Goal: Task Accomplishment & Management: Manage account settings

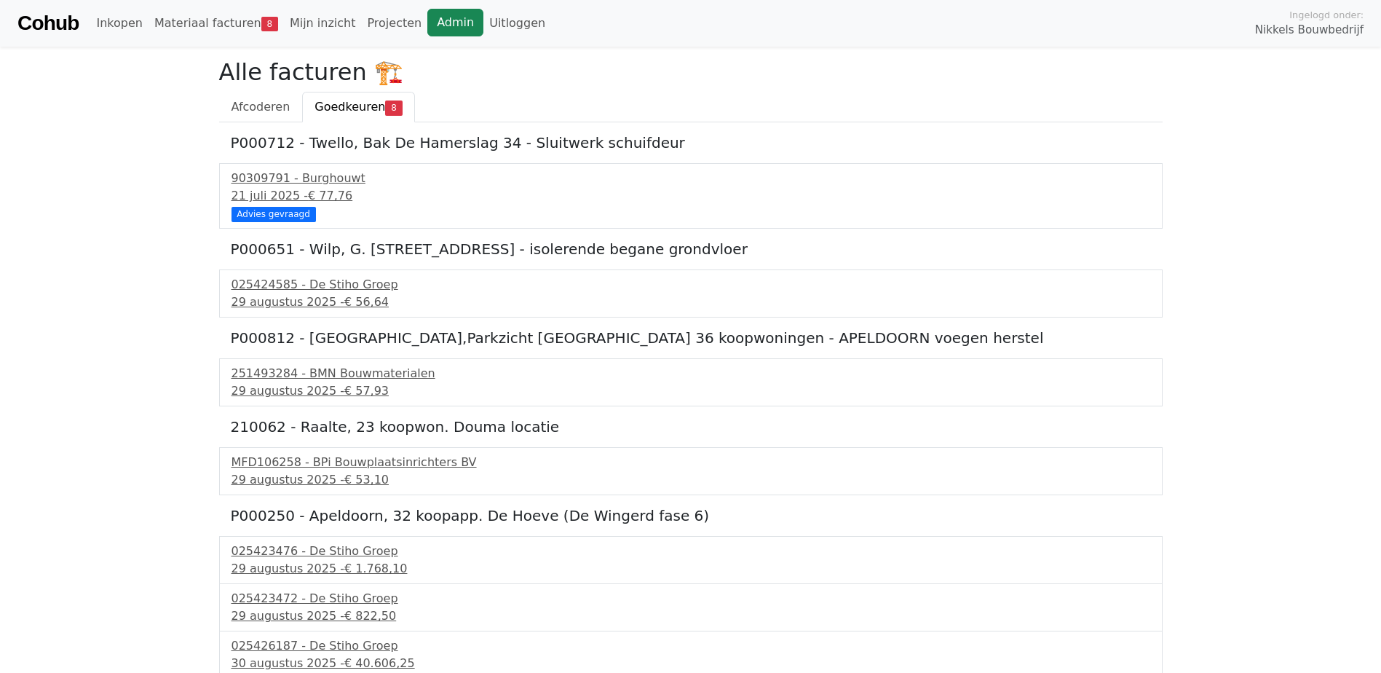
click at [427, 19] on link "Admin" at bounding box center [455, 23] width 56 height 28
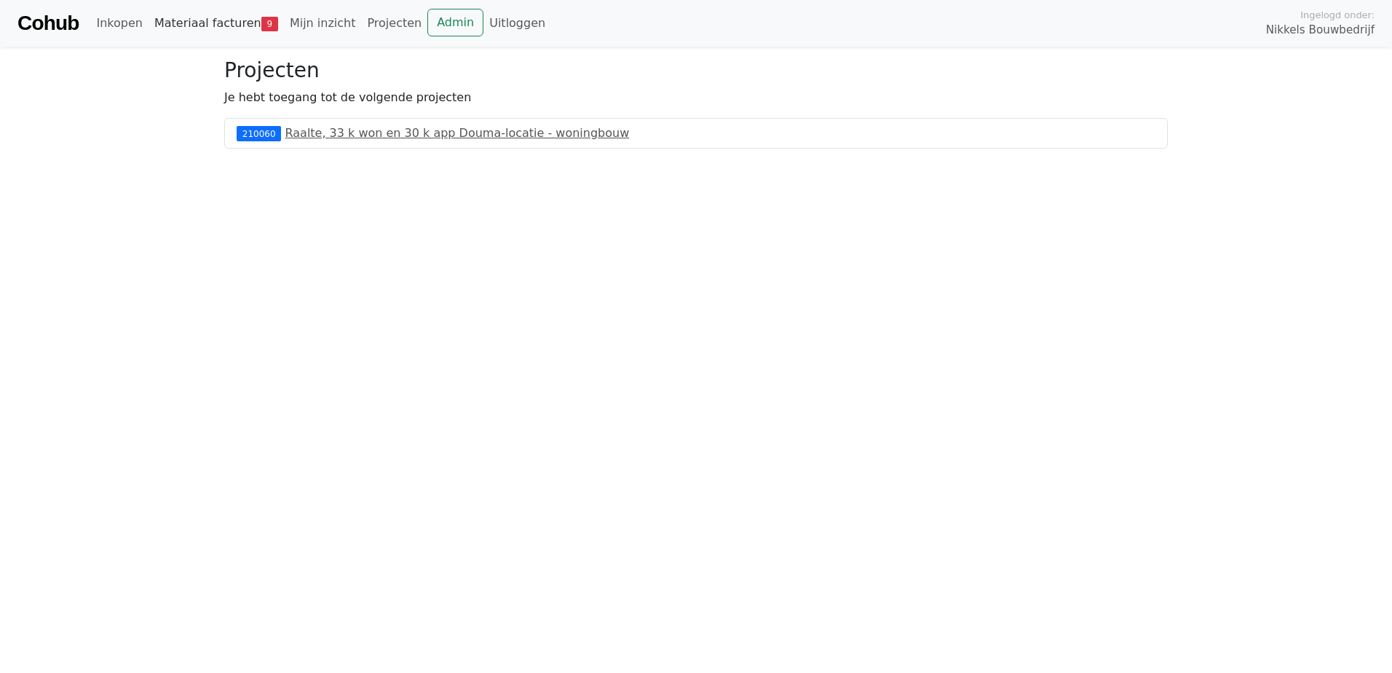
click at [231, 30] on link "Materiaal facturen 9" at bounding box center [216, 23] width 135 height 29
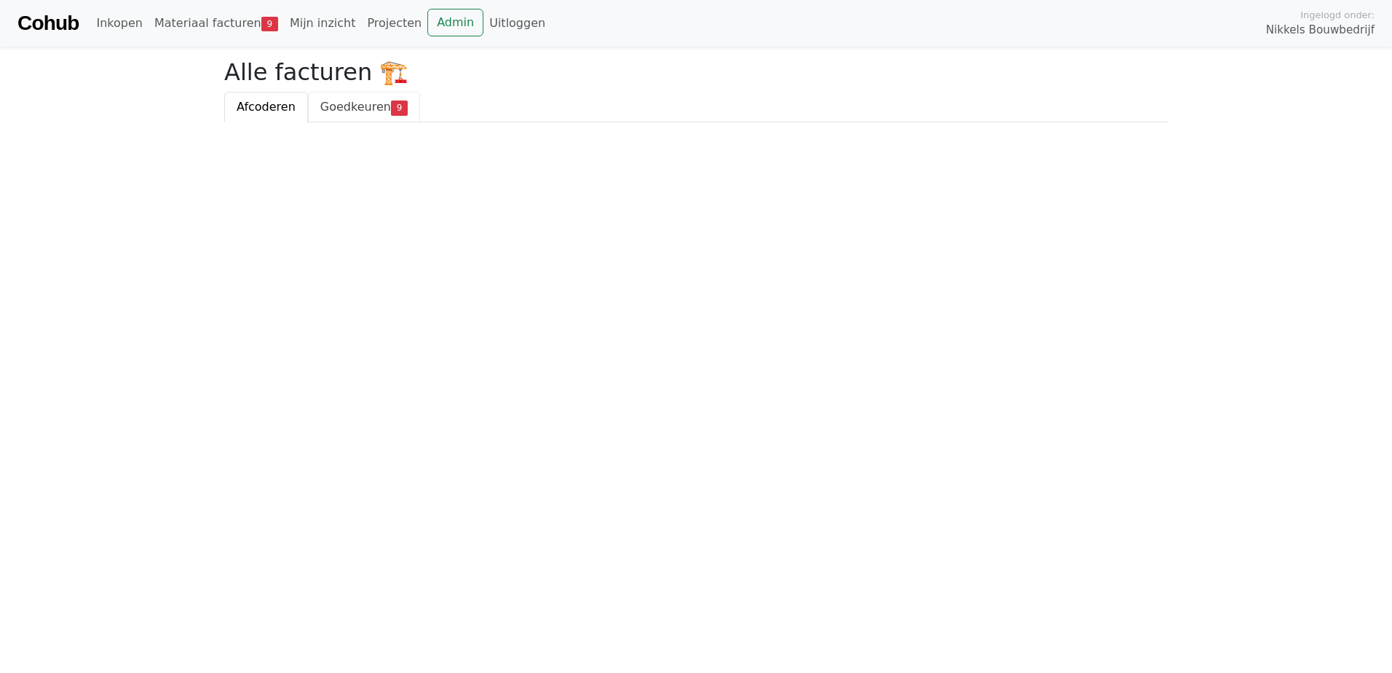
click at [326, 103] on span "Goedkeuren" at bounding box center [355, 107] width 71 height 14
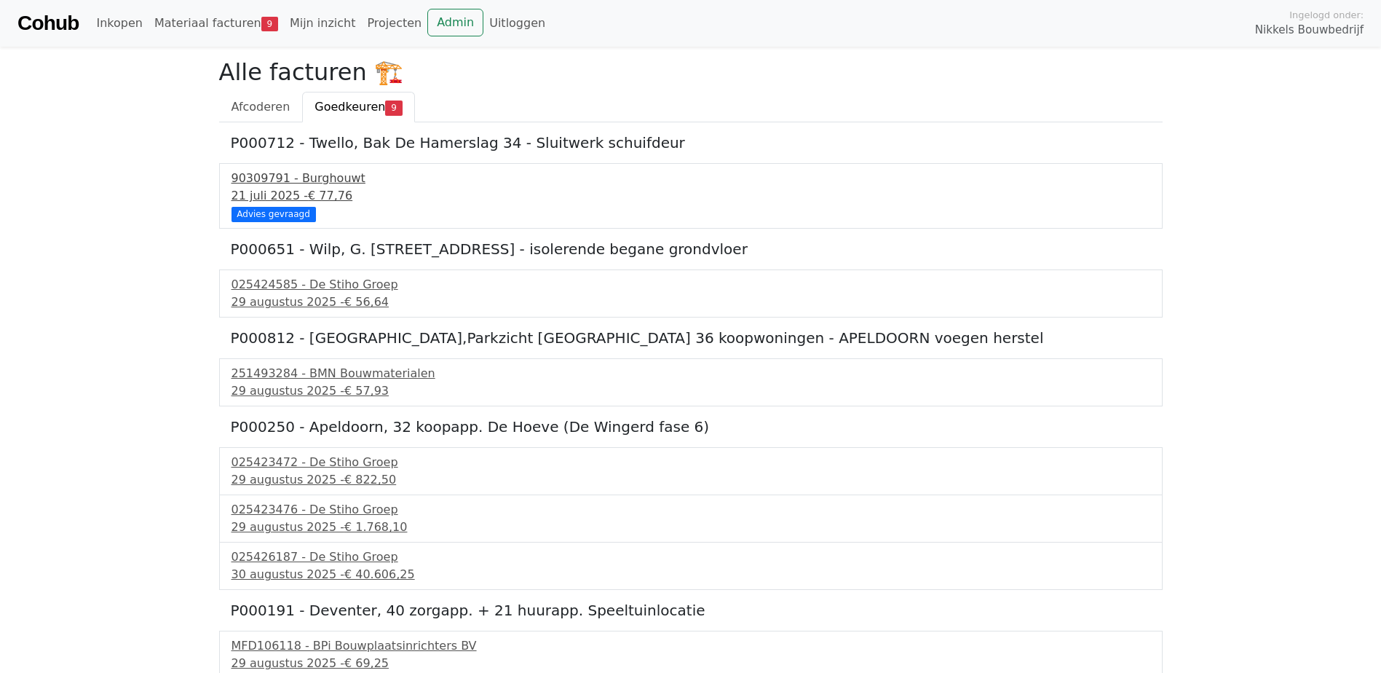
click at [300, 189] on div "21 juli 2025 - € 77,76" at bounding box center [690, 195] width 919 height 17
click at [316, 480] on div "29 augustus 2025 - € 822,50" at bounding box center [690, 479] width 919 height 17
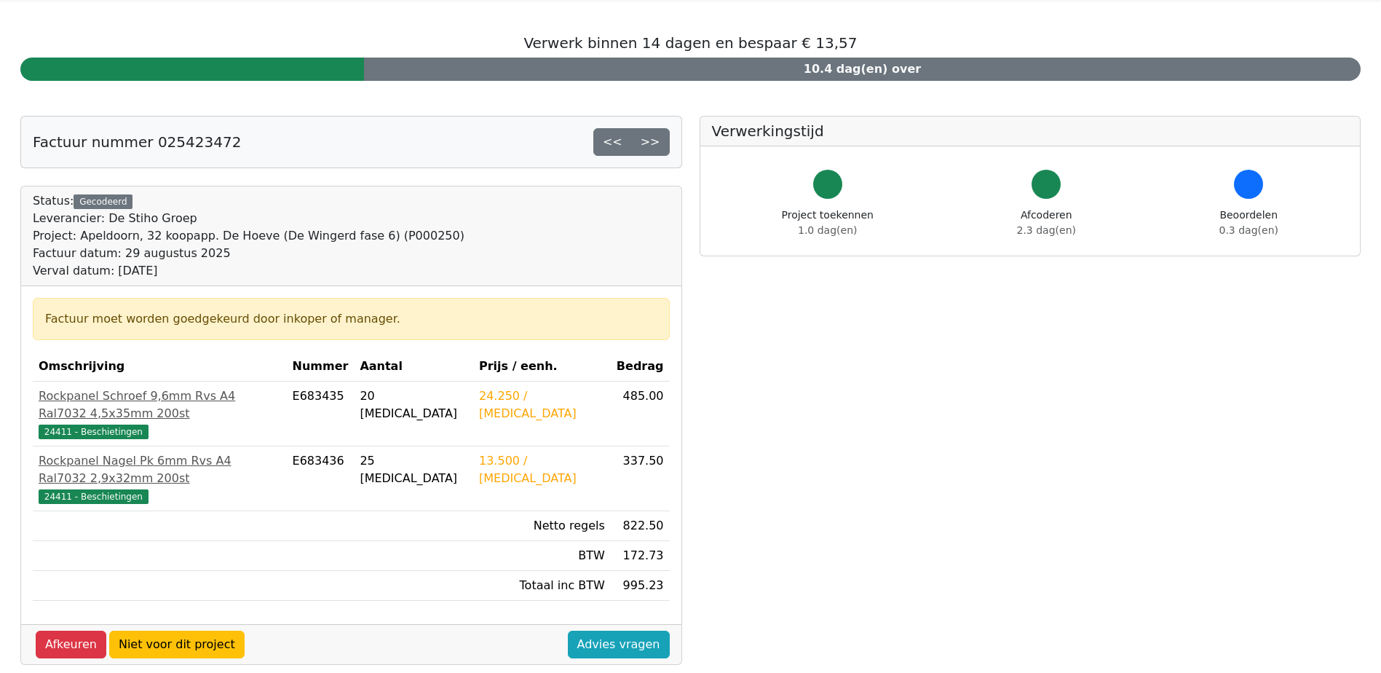
scroll to position [73, 0]
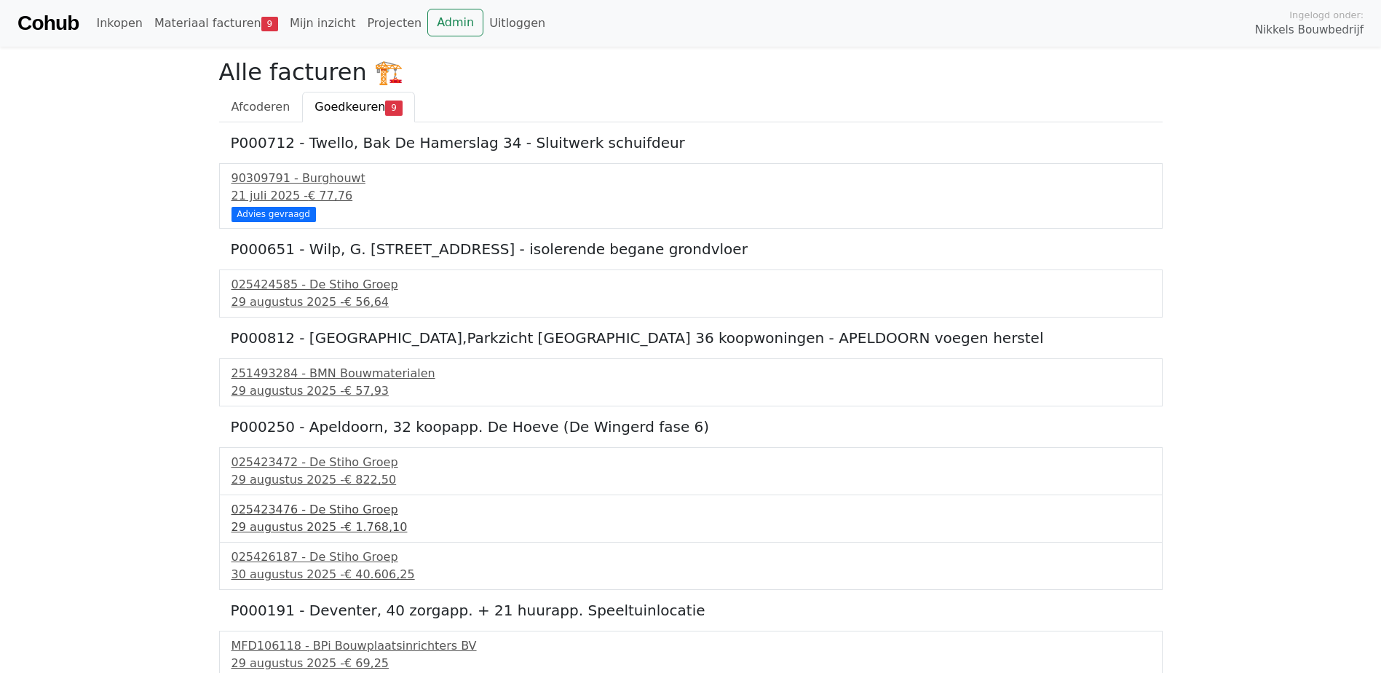
click at [330, 512] on div "025423476 - De Stiho Groep" at bounding box center [690, 509] width 919 height 17
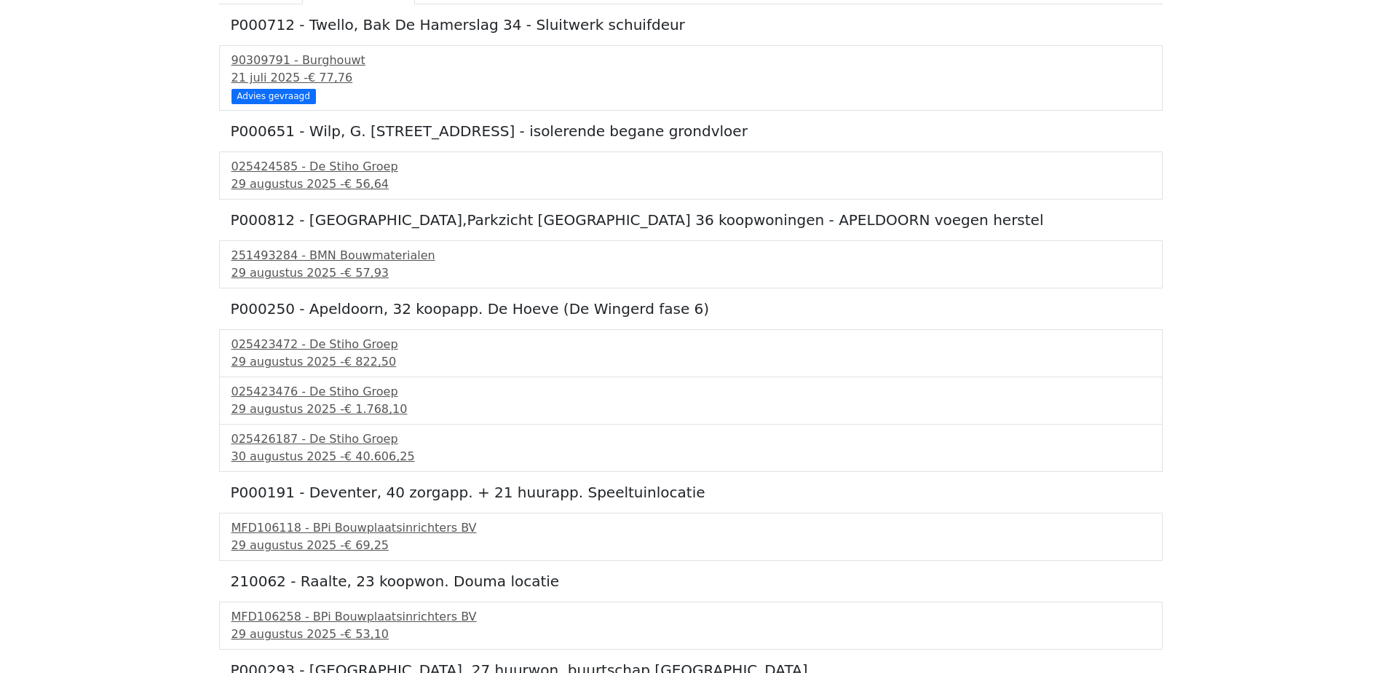
scroll to position [146, 0]
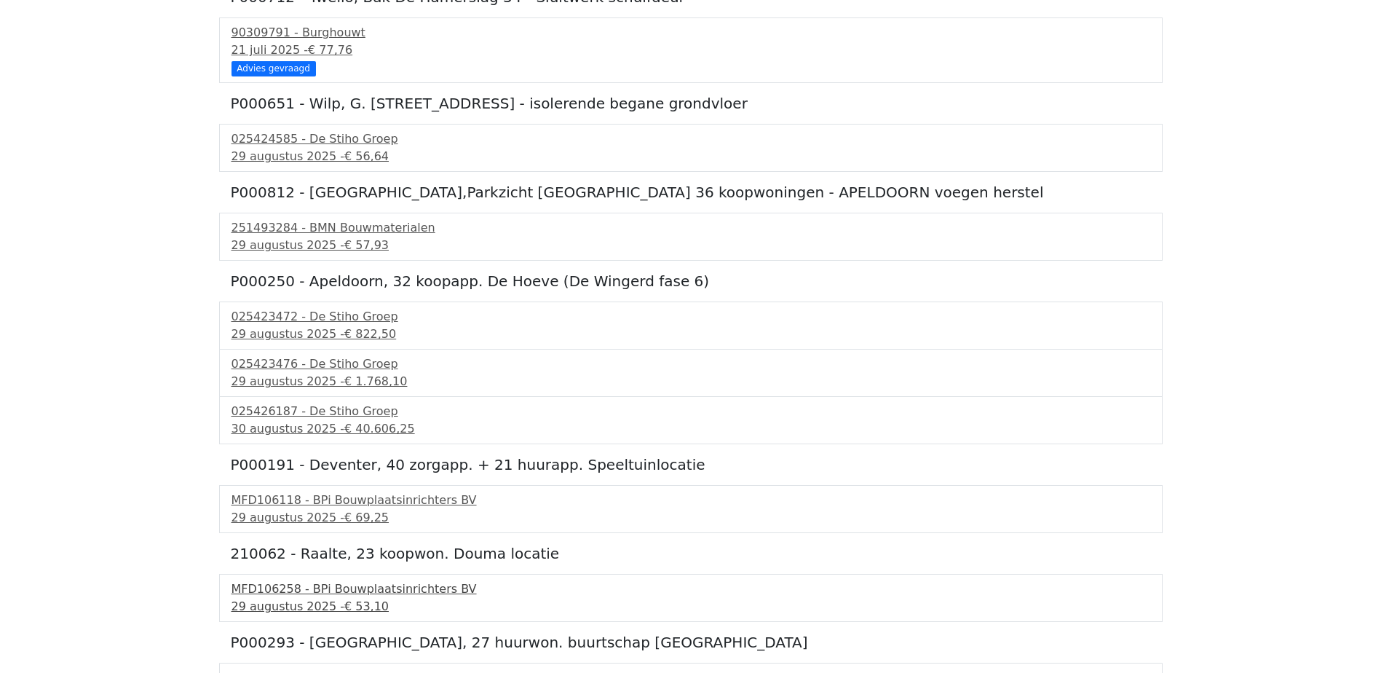
click at [317, 589] on div "MFD106258 - BPi Bouwplaatsinrichters BV" at bounding box center [690, 588] width 919 height 17
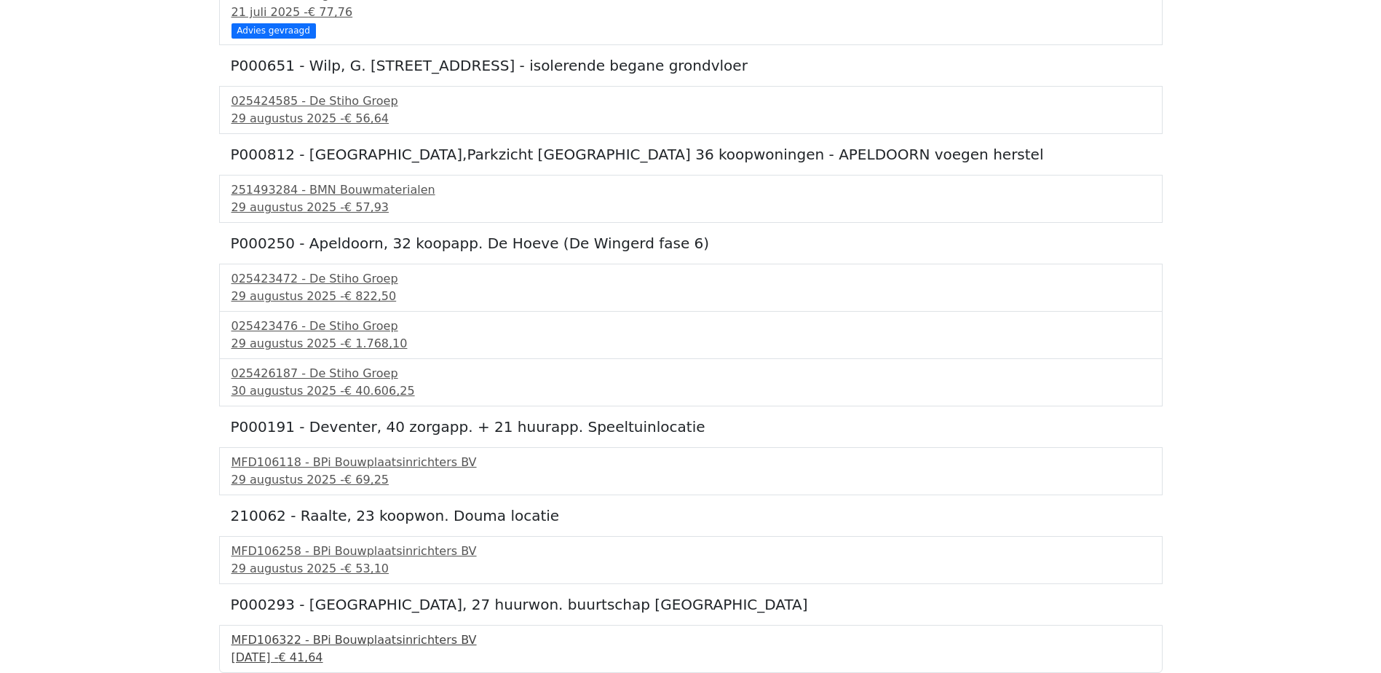
click at [326, 638] on div "MFD106322 - BPi Bouwplaatsinrichters BV" at bounding box center [690, 639] width 919 height 17
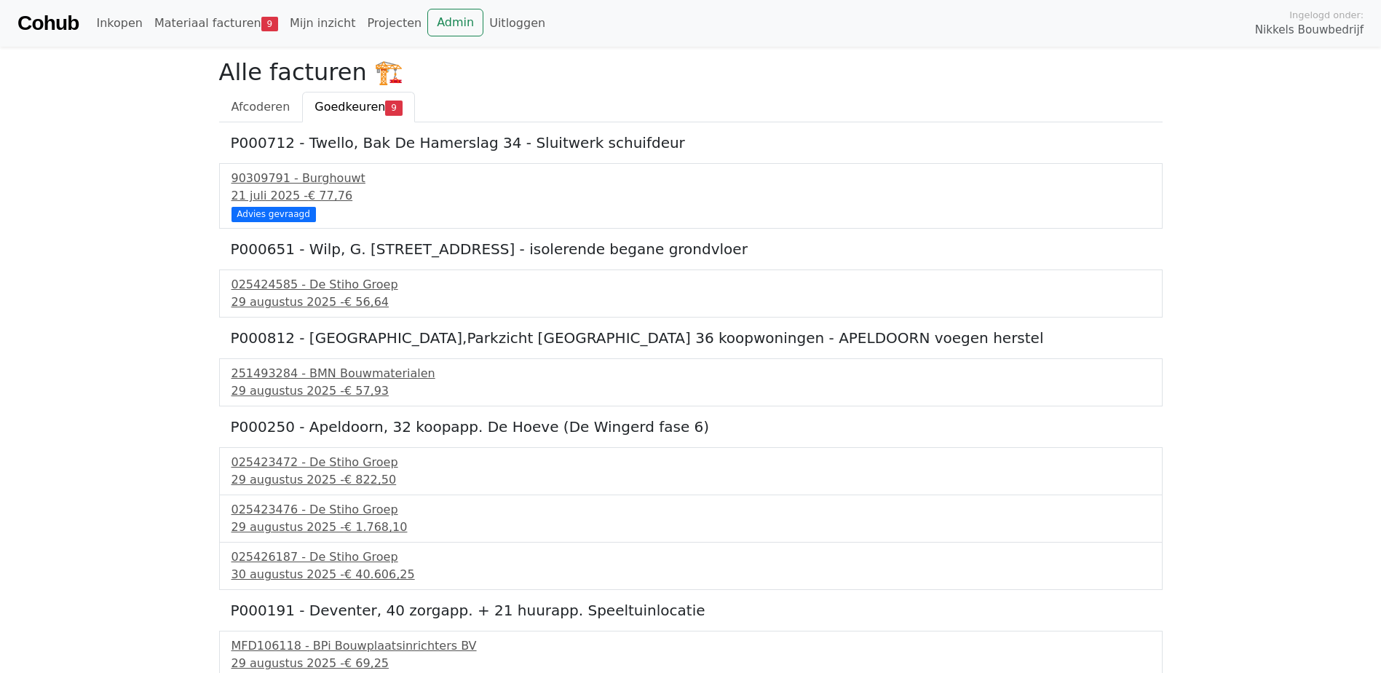
scroll to position [183, 0]
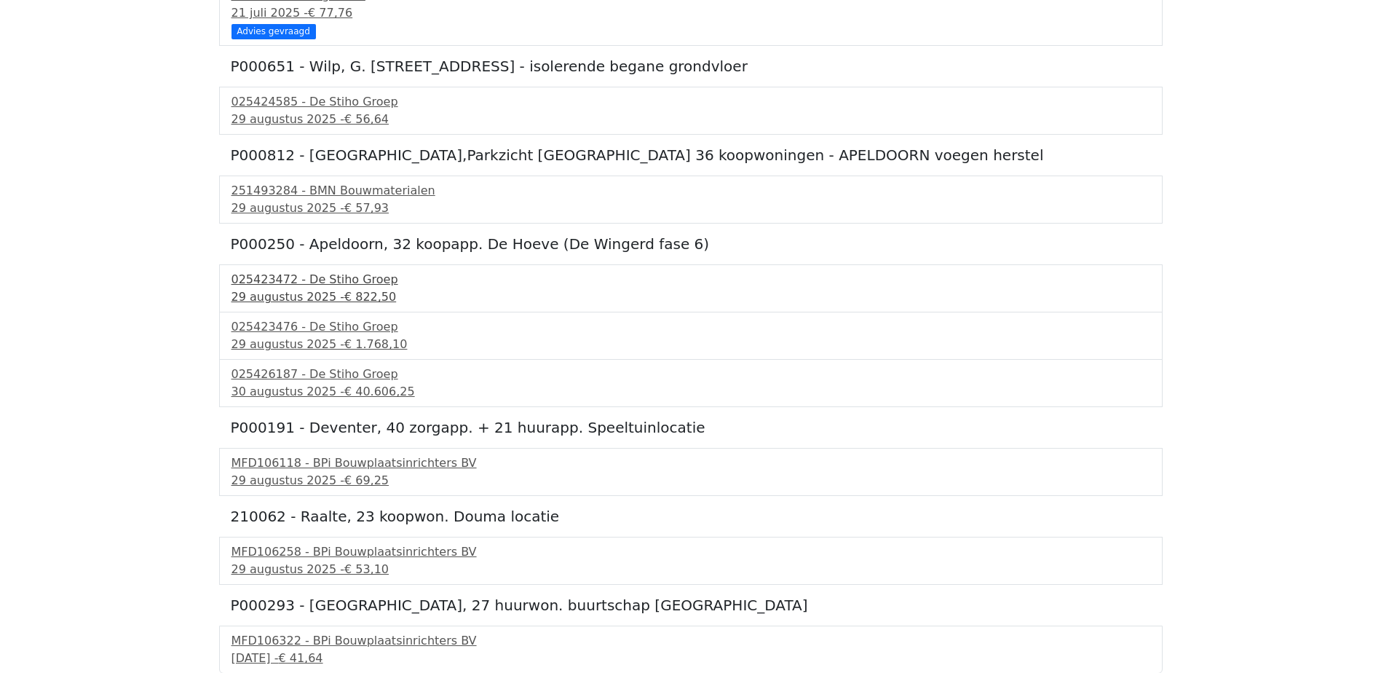
click at [316, 295] on div "29 augustus 2025 - € 822,50" at bounding box center [690, 296] width 919 height 17
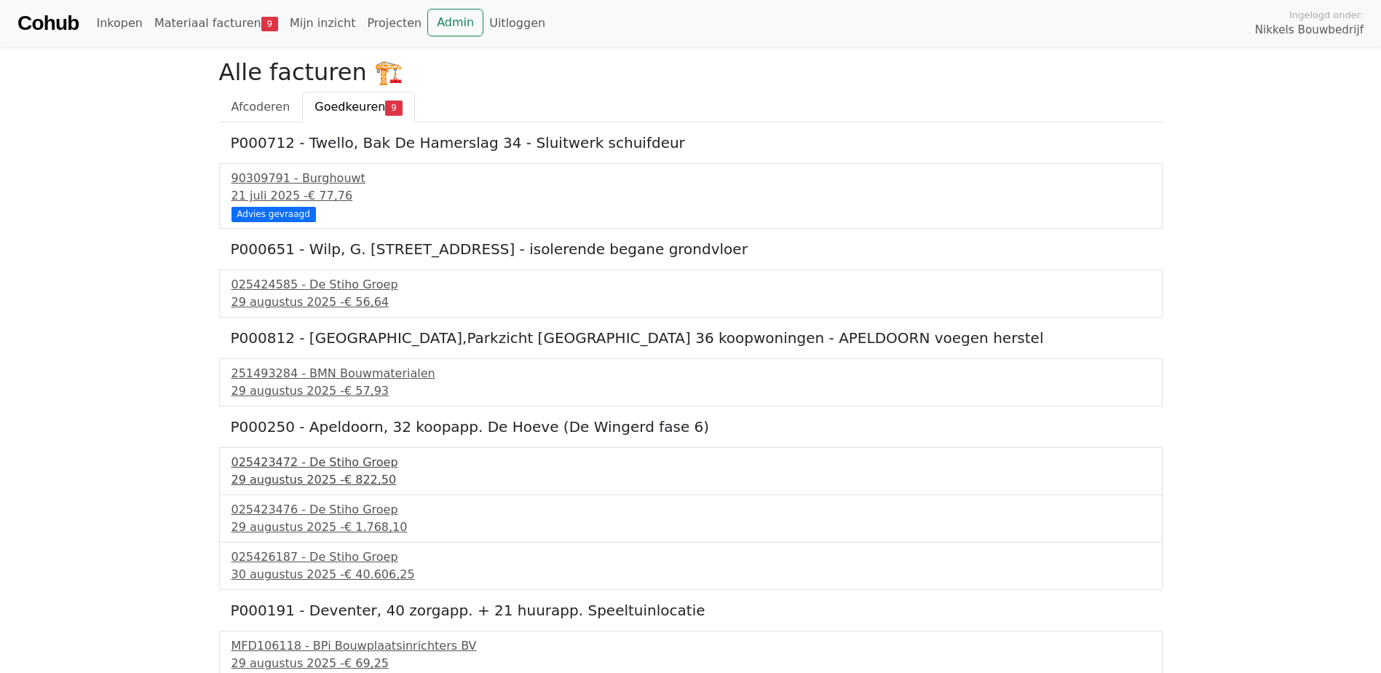
scroll to position [182, 0]
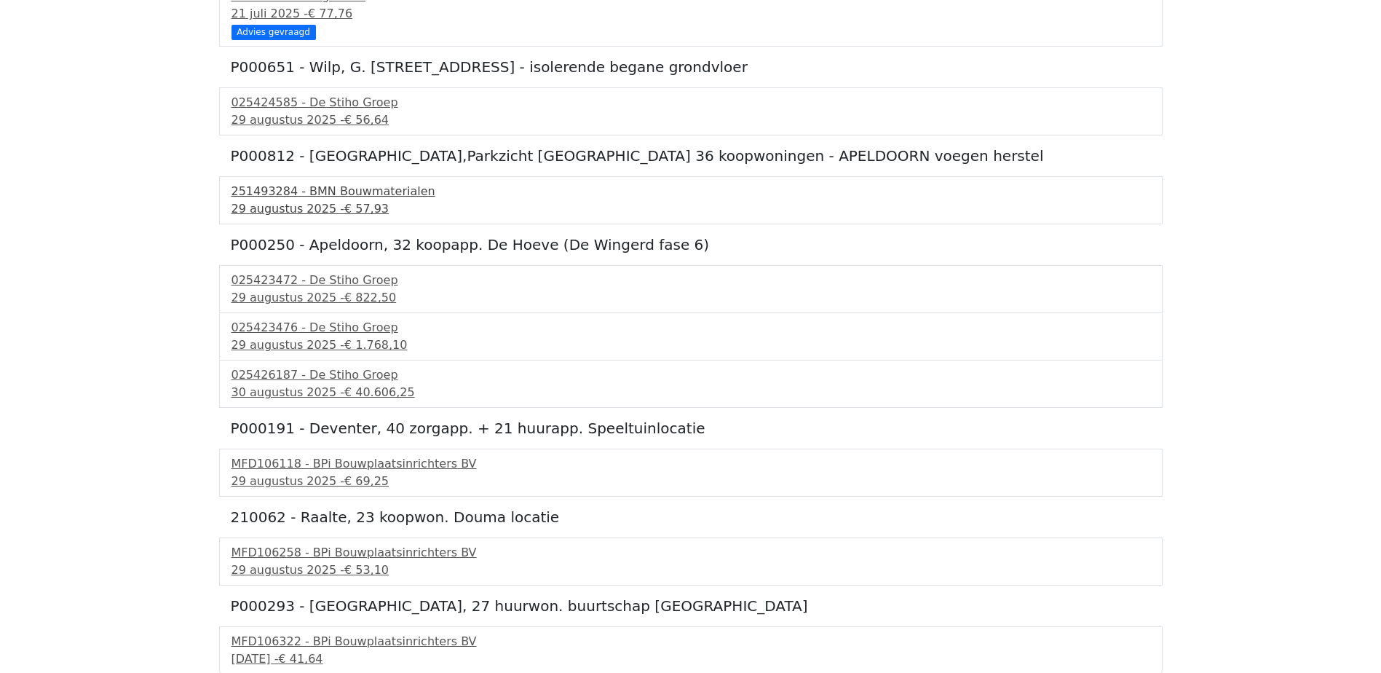
click at [312, 205] on div "29 augustus 2025 - € 57,93" at bounding box center [690, 208] width 919 height 17
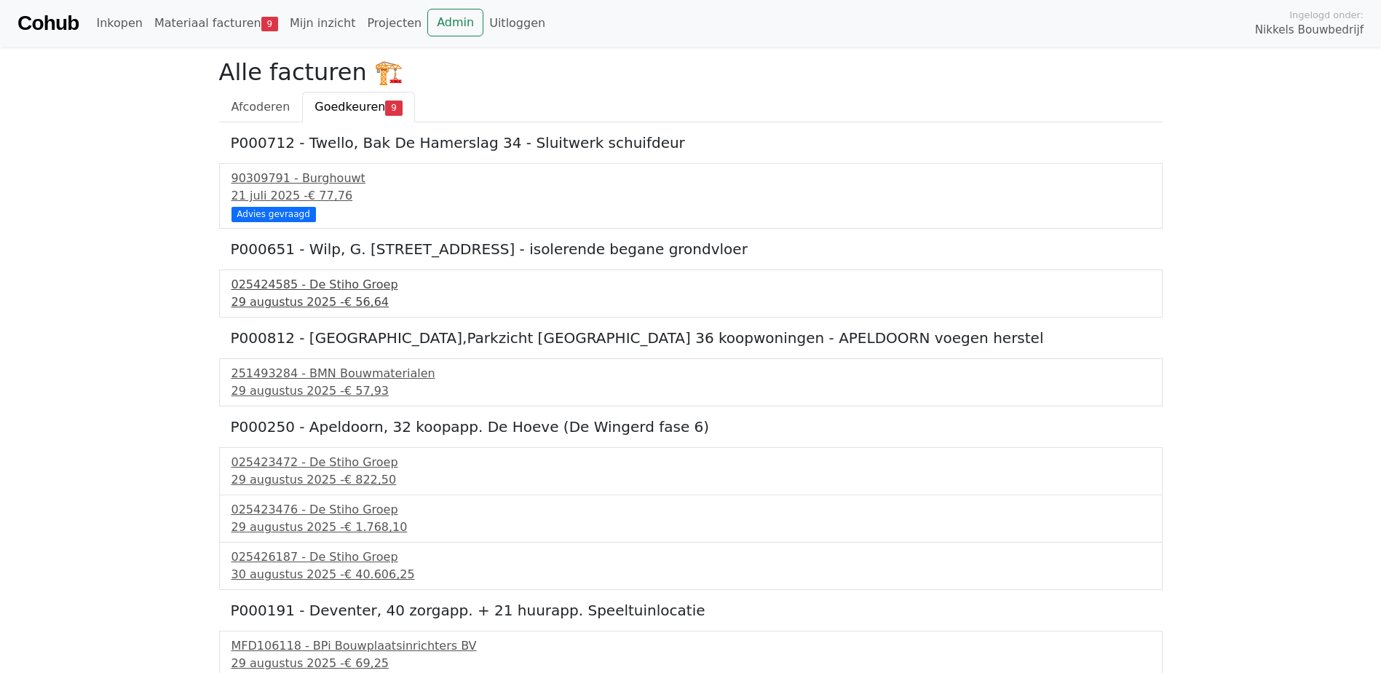
click at [280, 302] on div "29 augustus 2025 - € 56,64" at bounding box center [690, 301] width 919 height 17
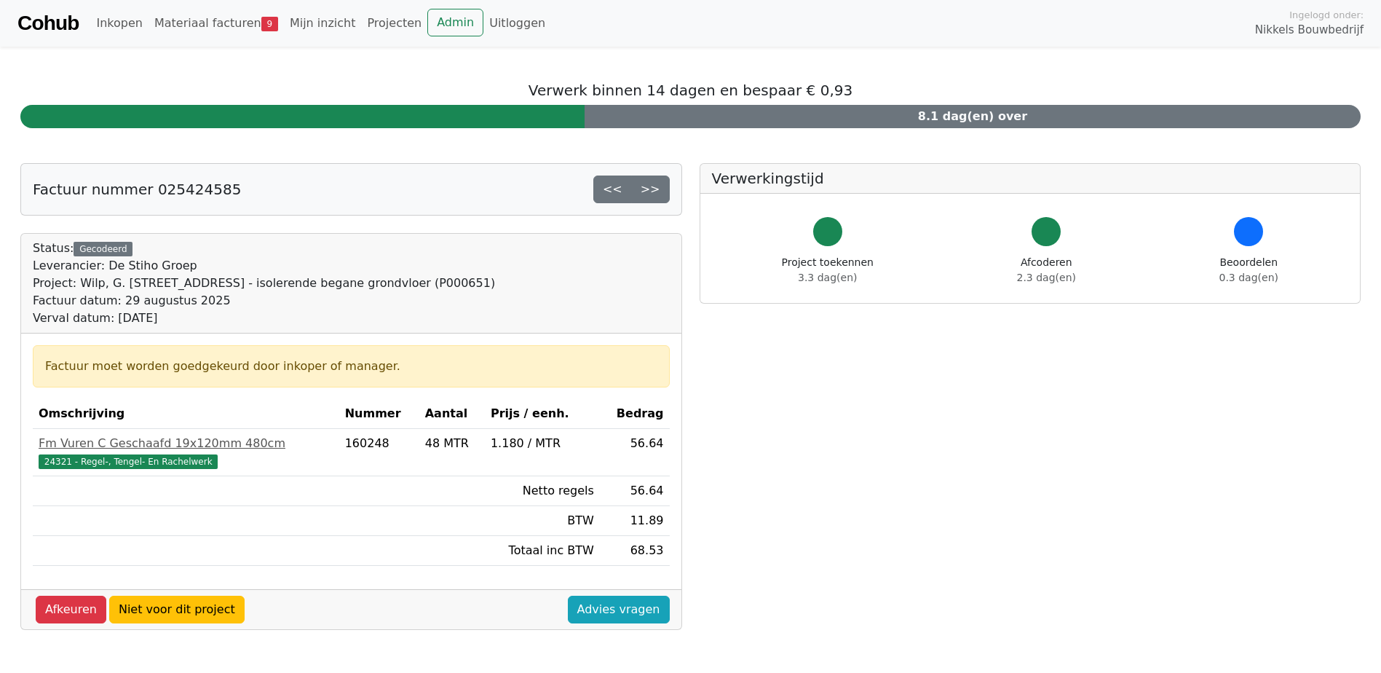
click at [62, 20] on link "Cohub" at bounding box center [47, 23] width 61 height 35
